Goal: Transaction & Acquisition: Purchase product/service

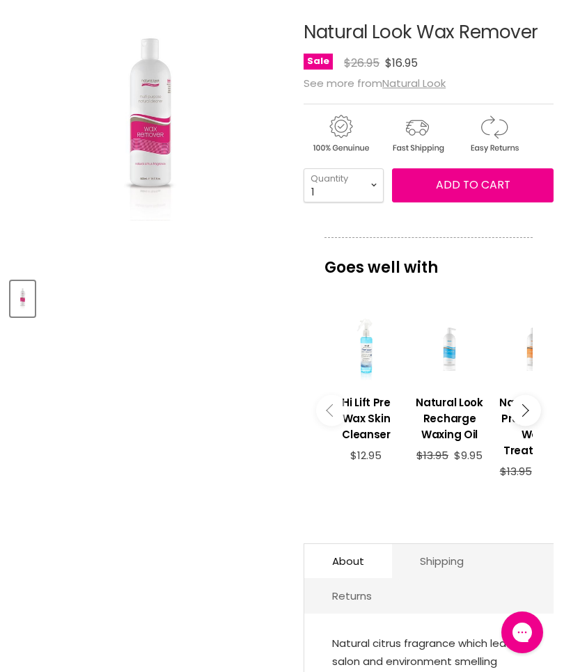
click at [454, 379] on div "Main content" at bounding box center [450, 350] width 70 height 70
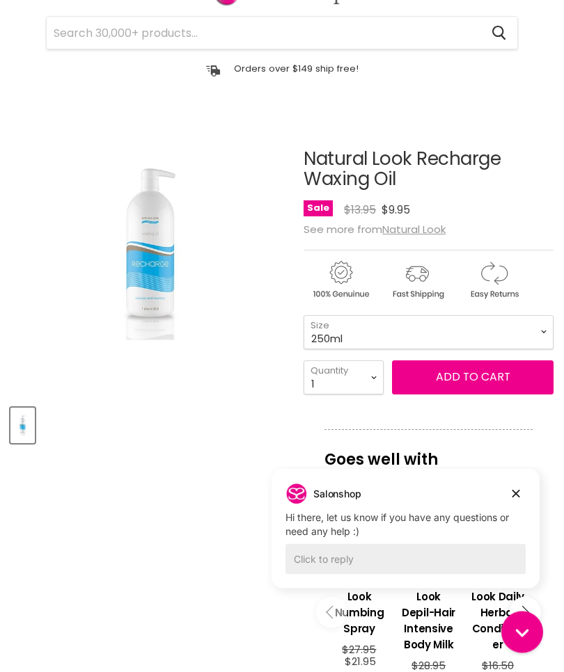
scroll to position [82, 0]
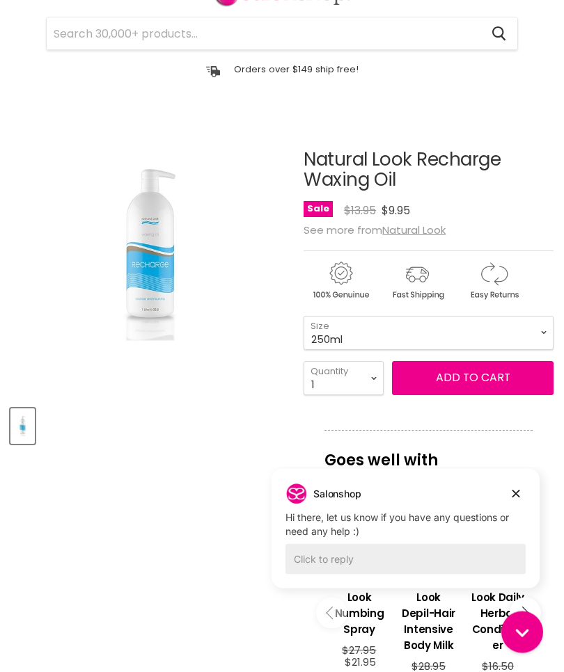
click at [486, 379] on span "Add to cart" at bounding box center [473, 378] width 74 height 16
click at [476, 383] on span "Add to cart" at bounding box center [473, 378] width 74 height 16
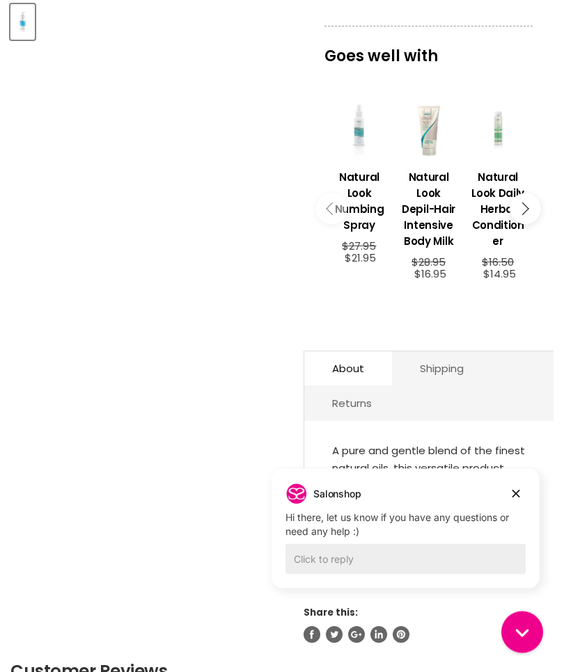
scroll to position [493, 0]
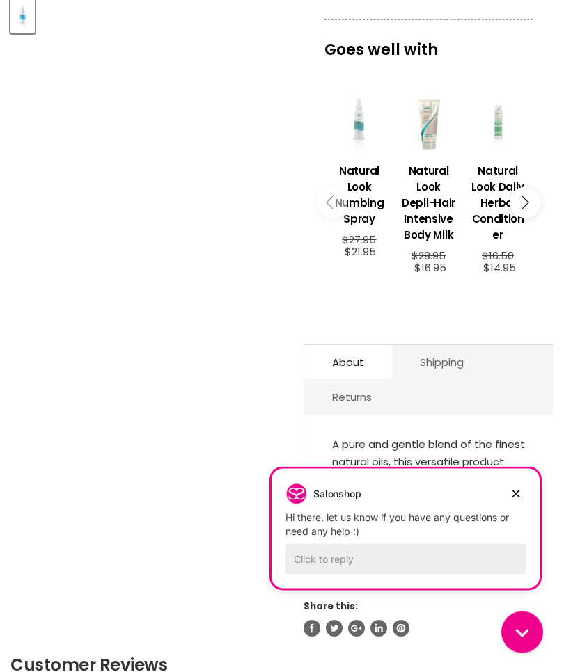
click at [523, 495] on button "Dismiss campaign" at bounding box center [515, 493] width 19 height 19
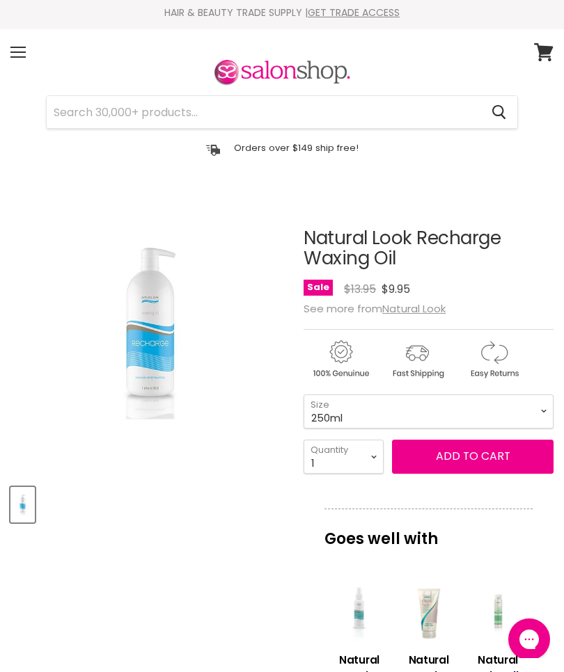
scroll to position [0, 0]
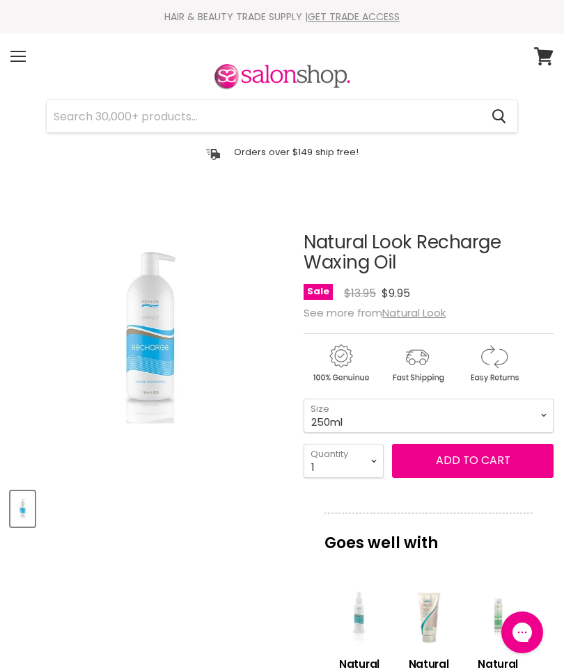
click at [27, 58] on div "Menu" at bounding box center [17, 56] width 29 height 32
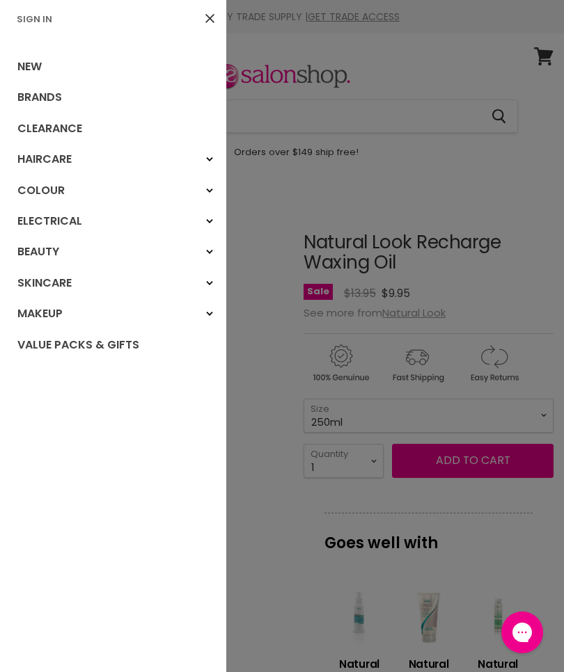
click at [47, 253] on link "Beauty" at bounding box center [113, 252] width 226 height 31
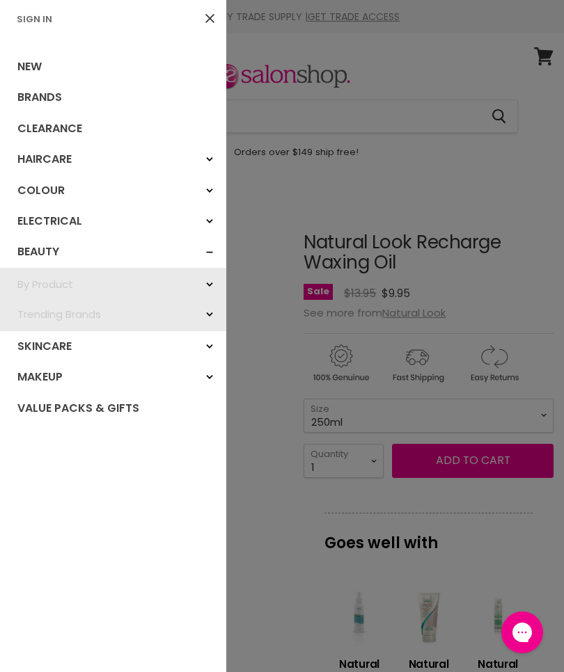
click at [217, 10] on link "Close" at bounding box center [209, 18] width 23 height 23
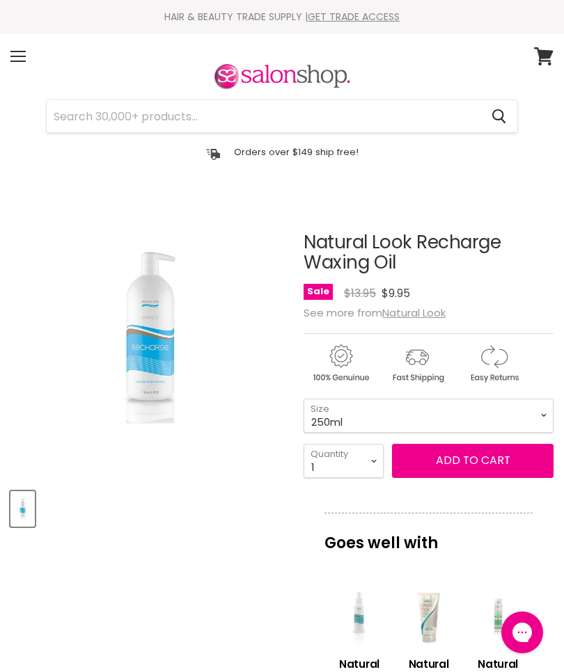
click at [138, 129] on input "Search" at bounding box center [264, 116] width 434 height 32
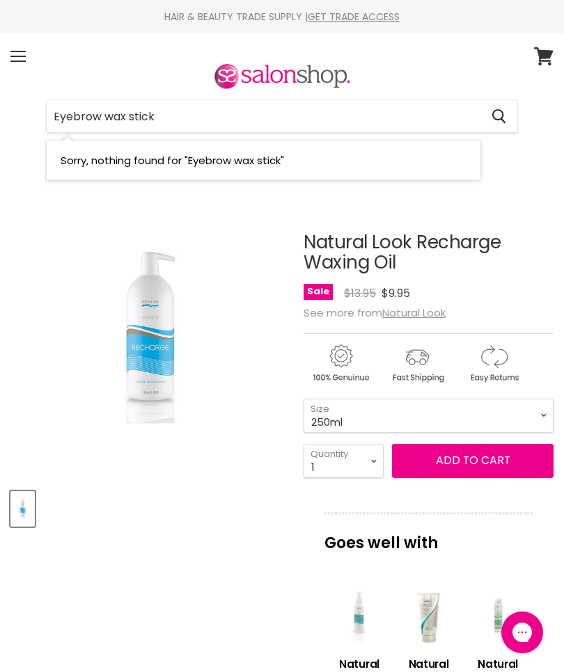
type input "Eyebrow wax sticks"
